Goal: Find specific page/section: Find specific page/section

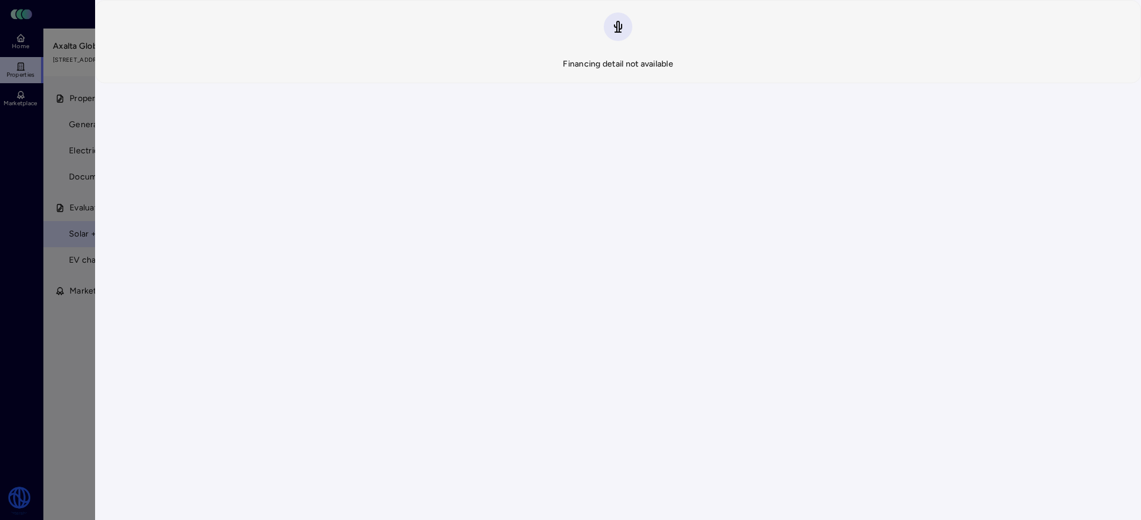
click at [68, 265] on div at bounding box center [570, 260] width 1141 height 520
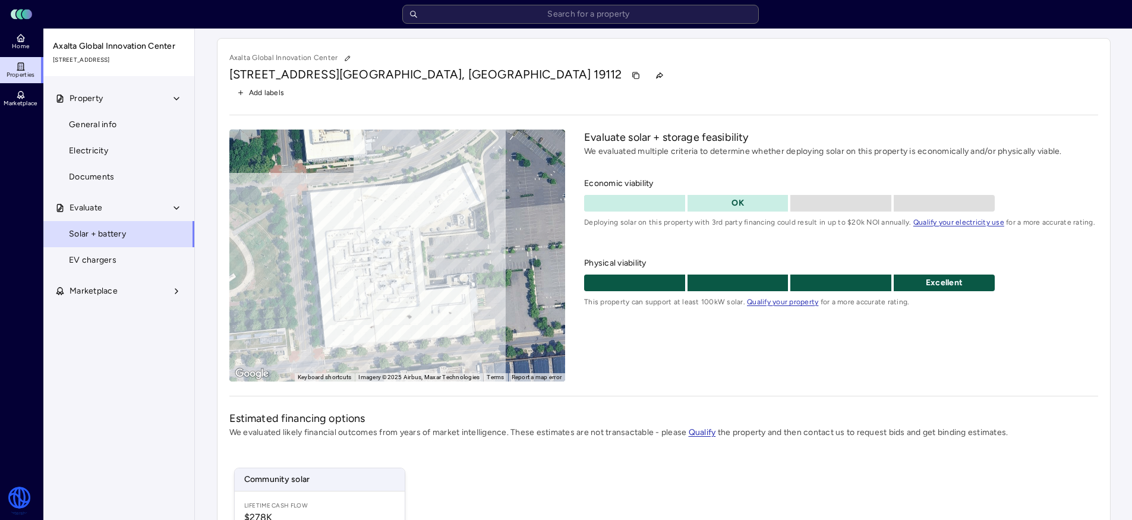
click at [577, 18] on input "text" at bounding box center [580, 14] width 357 height 19
type input "g"
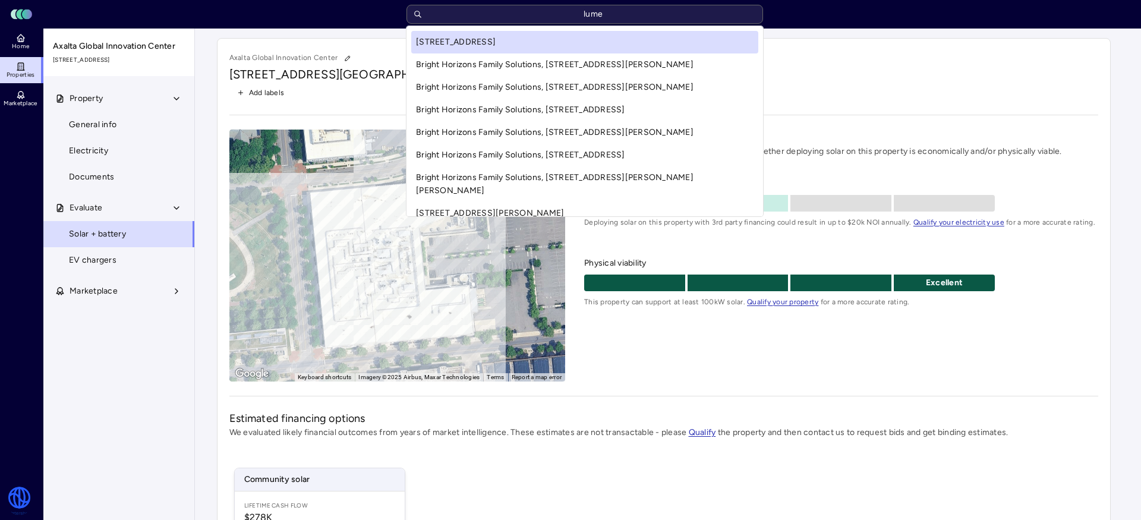
type input "lumen"
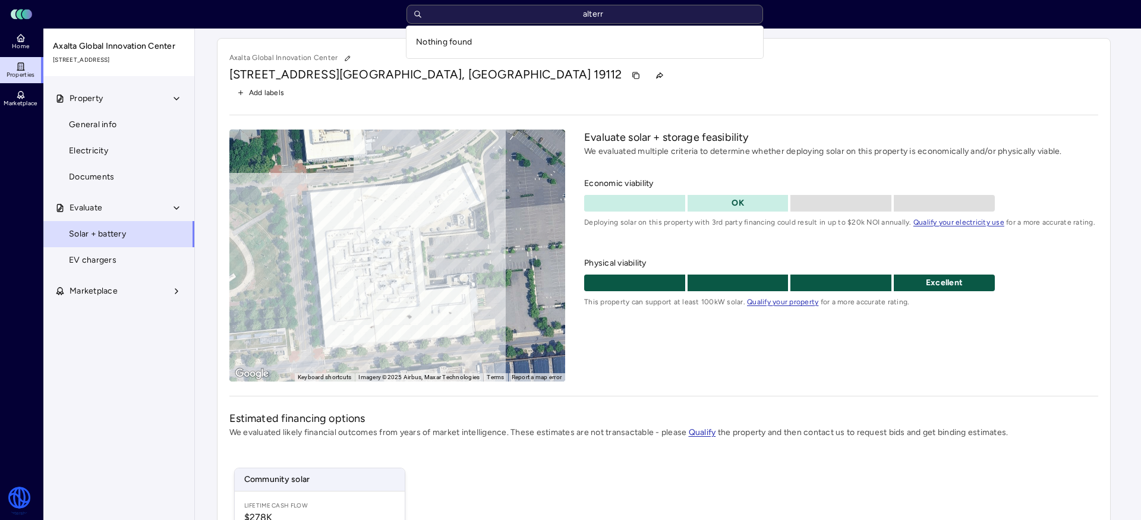
type input "alterra"
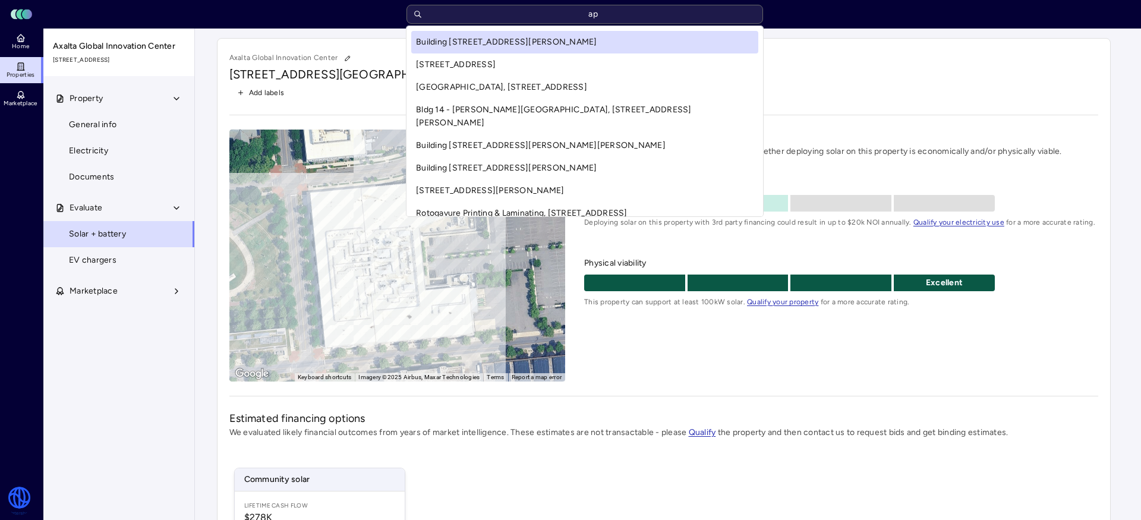
type input "a"
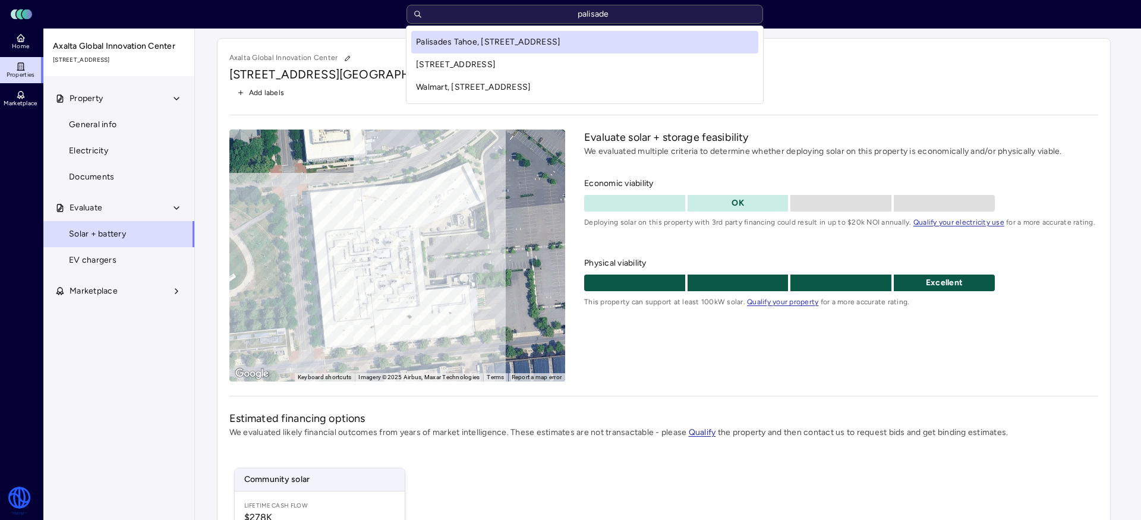
type input "palisades"
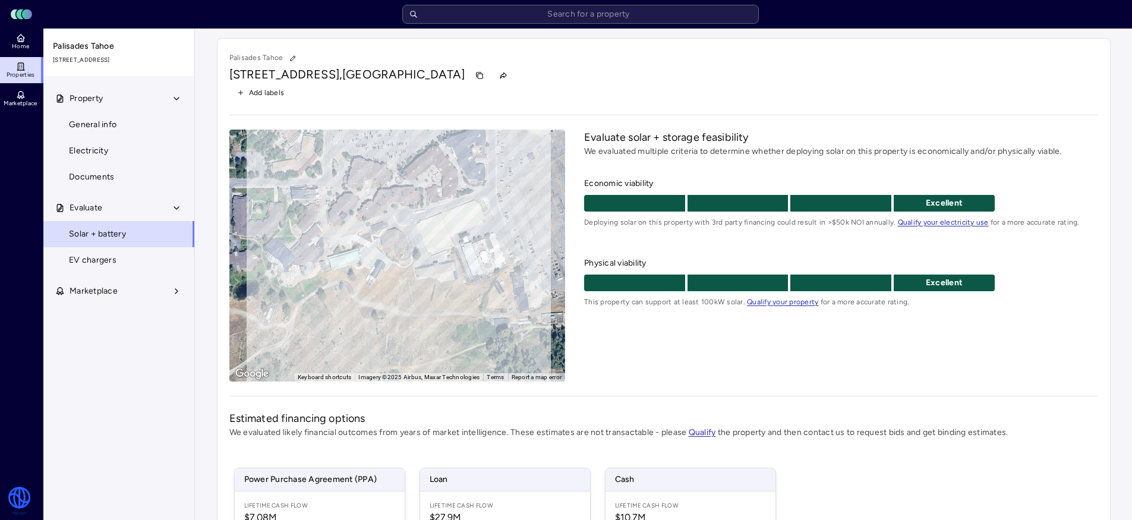
click at [457, 240] on div "To activate drag with keyboard, press Alt + Enter. Once in keyboard drag state,…" at bounding box center [397, 256] width 336 height 252
click at [536, 17] on input "text" at bounding box center [580, 14] width 357 height 19
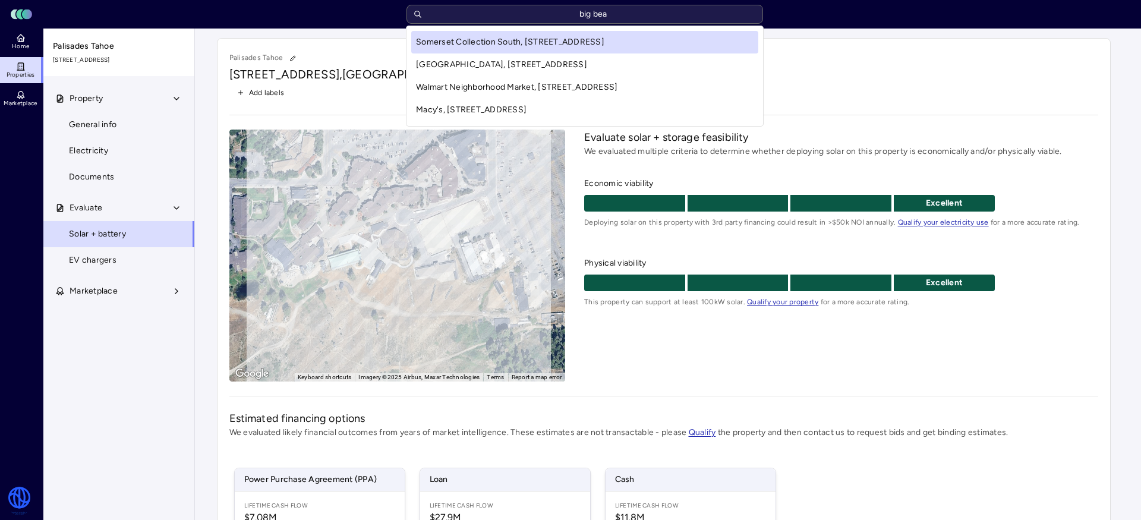
type input "big bear"
